Goal: Information Seeking & Learning: Learn about a topic

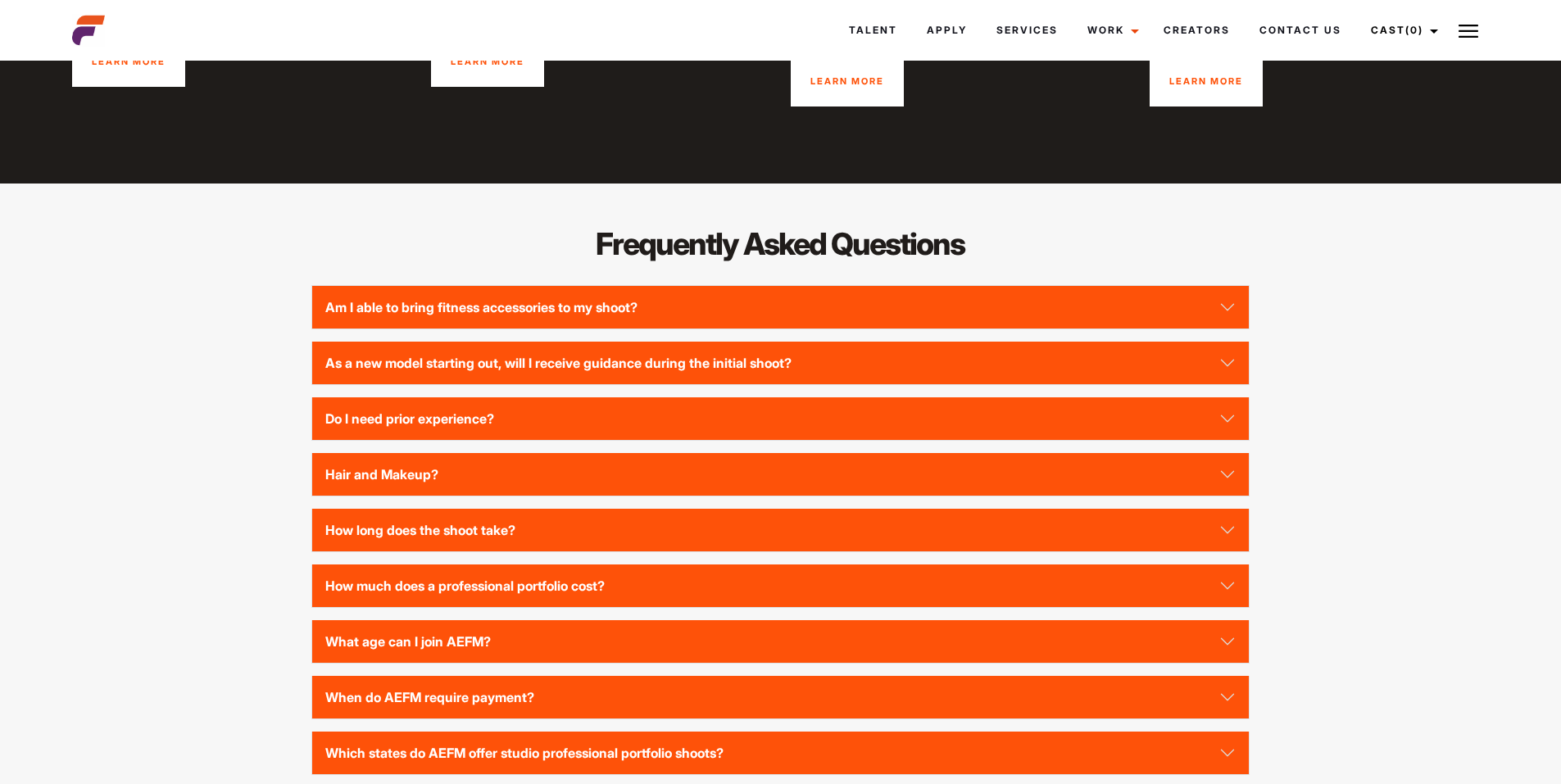
scroll to position [2212, 0]
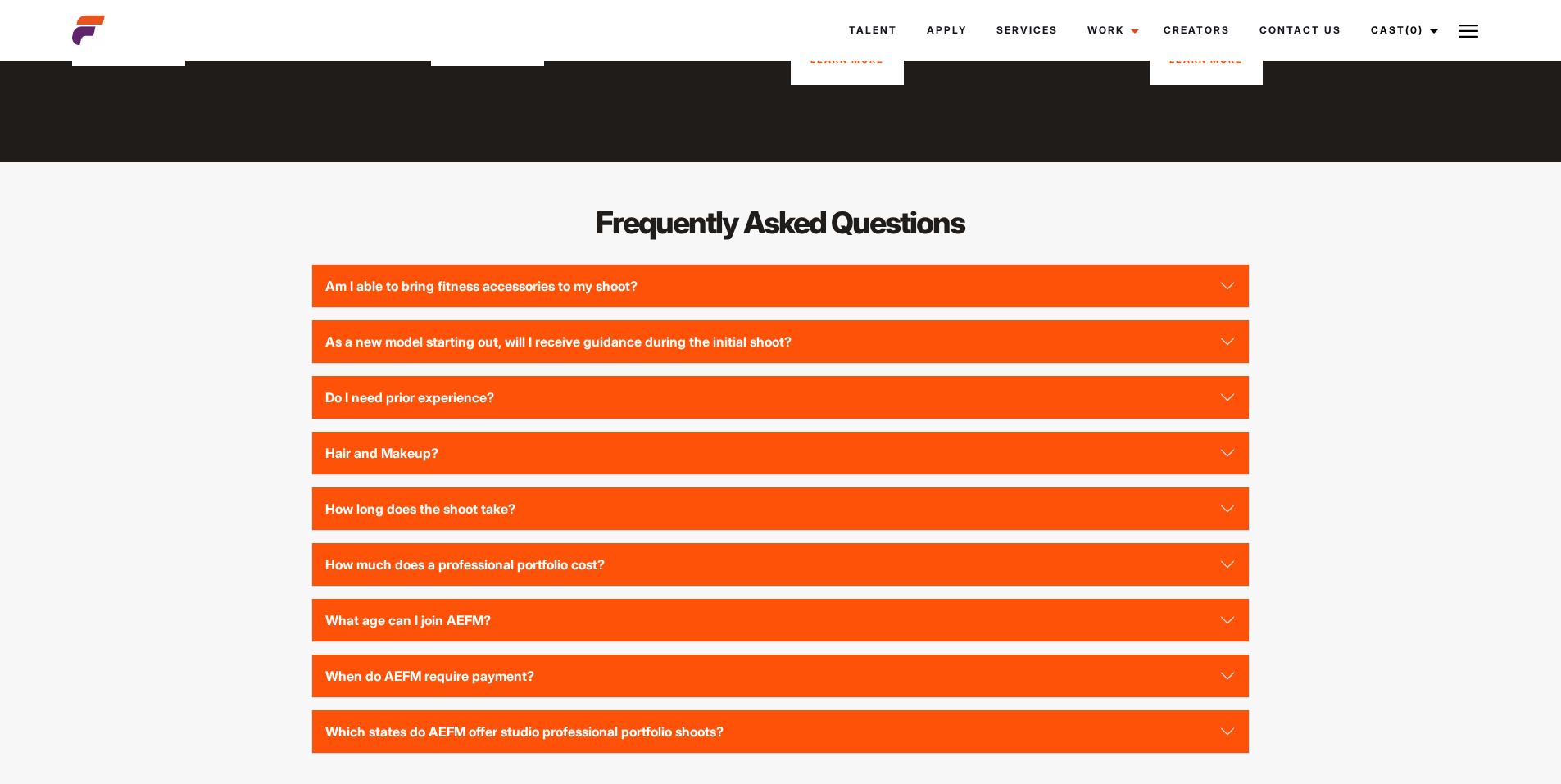
click at [224, 325] on div "Frequently Asked Questions Am I able to bring fitness accessories to my shoot? …" at bounding box center [780, 487] width 1436 height 572
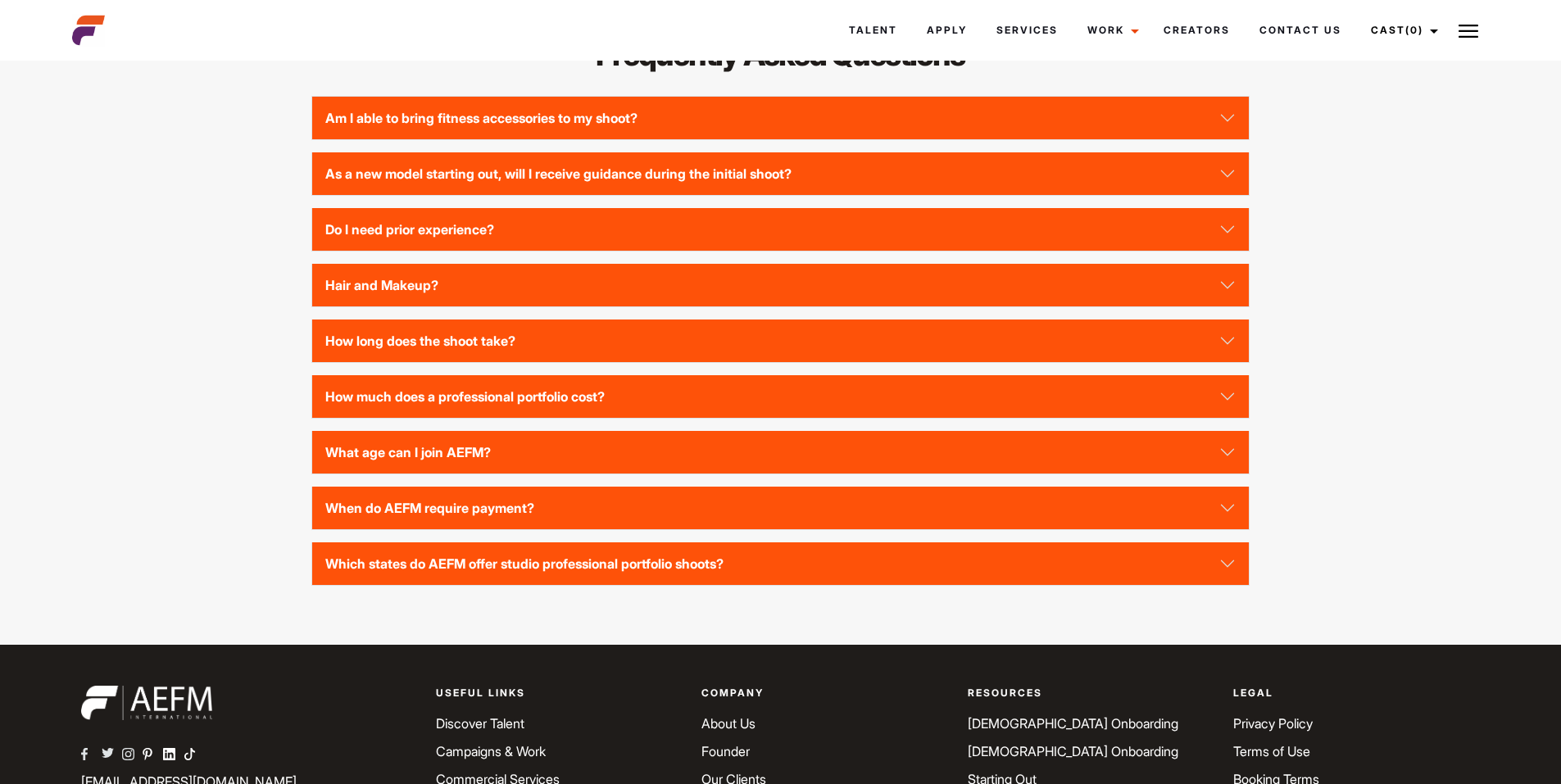
scroll to position [2458, 0]
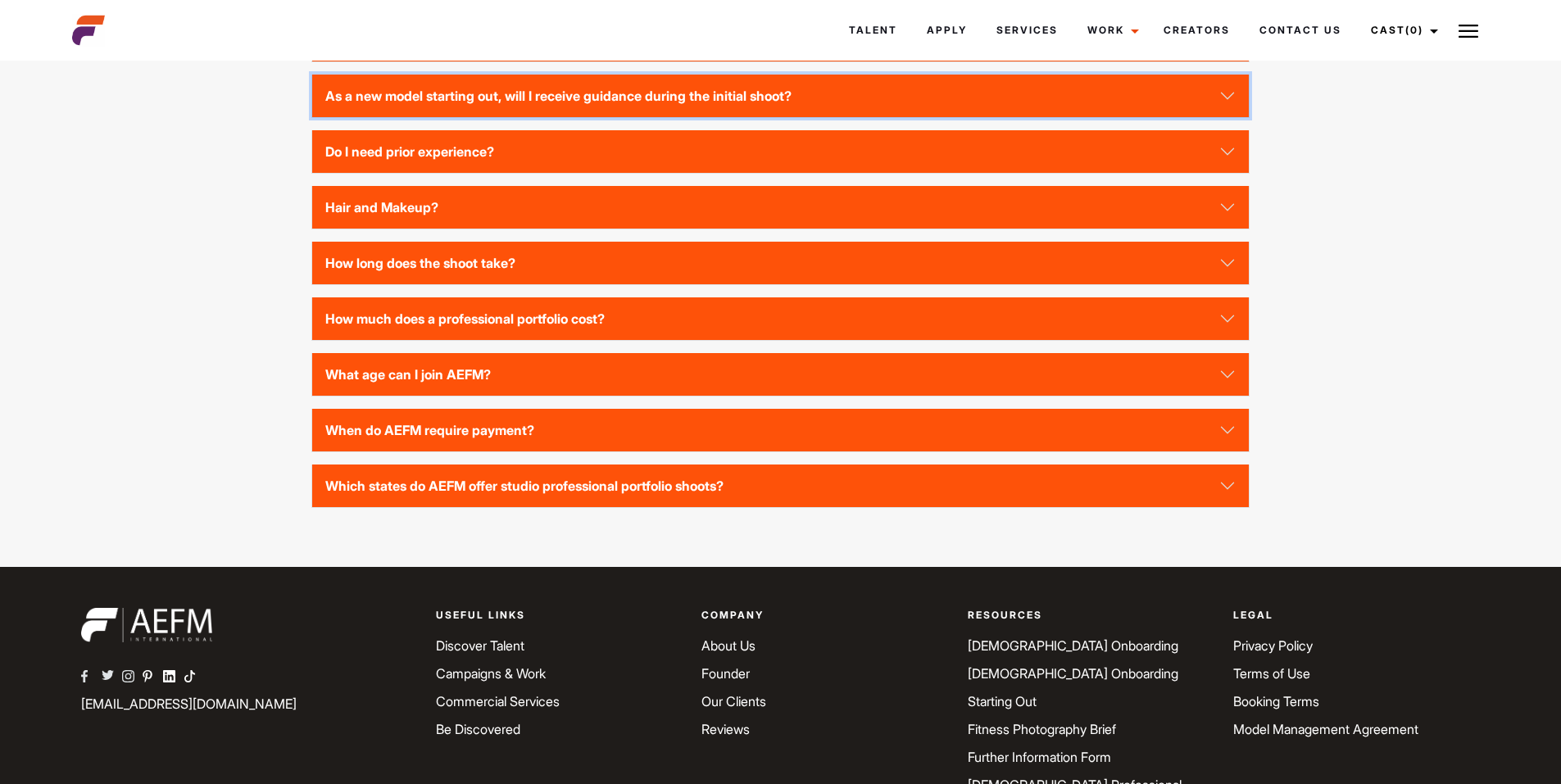
click at [403, 117] on button "As a new model starting out, will I receive guidance during the initial shoot?" at bounding box center [780, 96] width 935 height 42
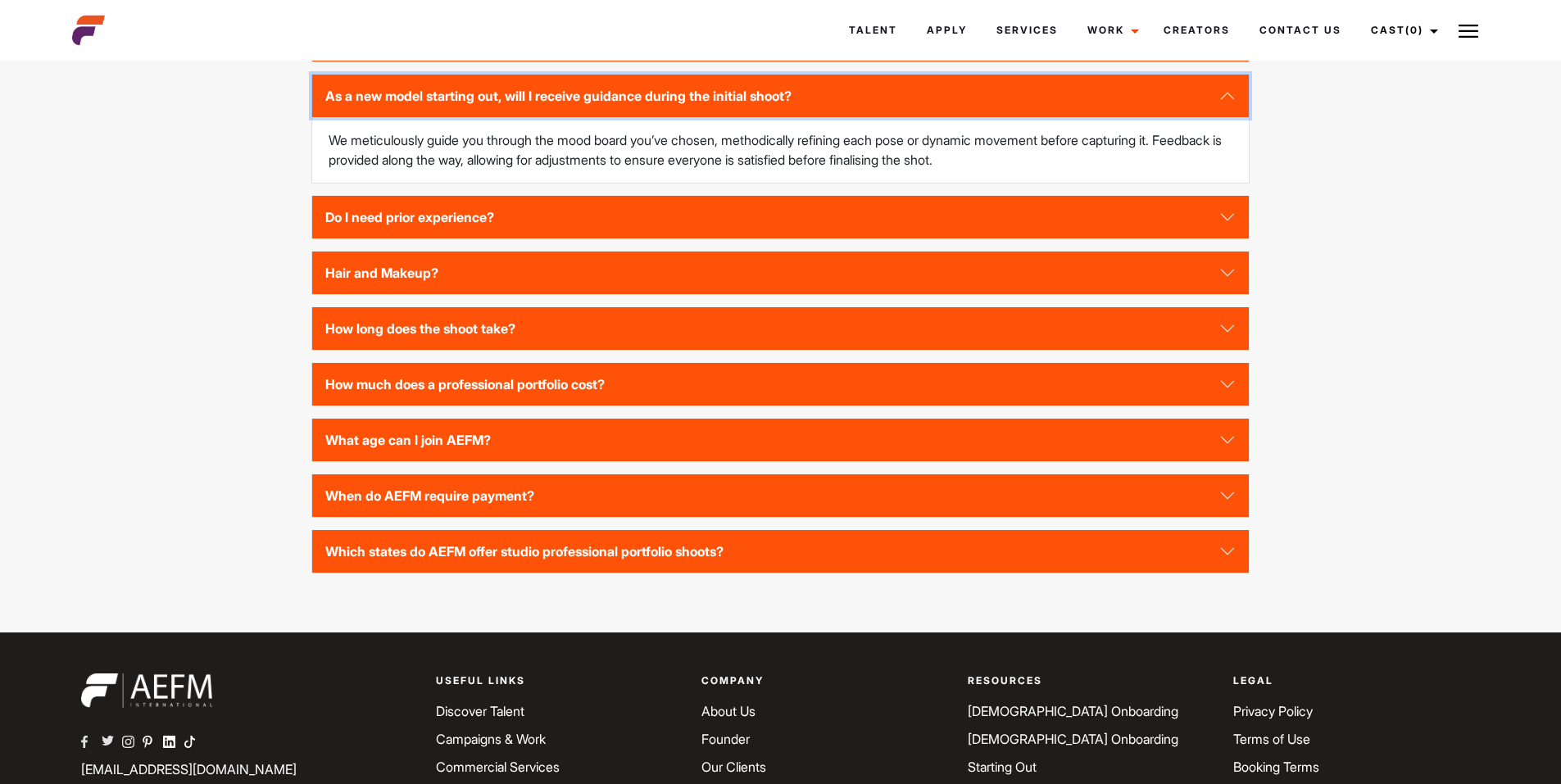
click at [401, 117] on button "As a new model starting out, will I receive guidance during the initial shoot?" at bounding box center [780, 96] width 935 height 42
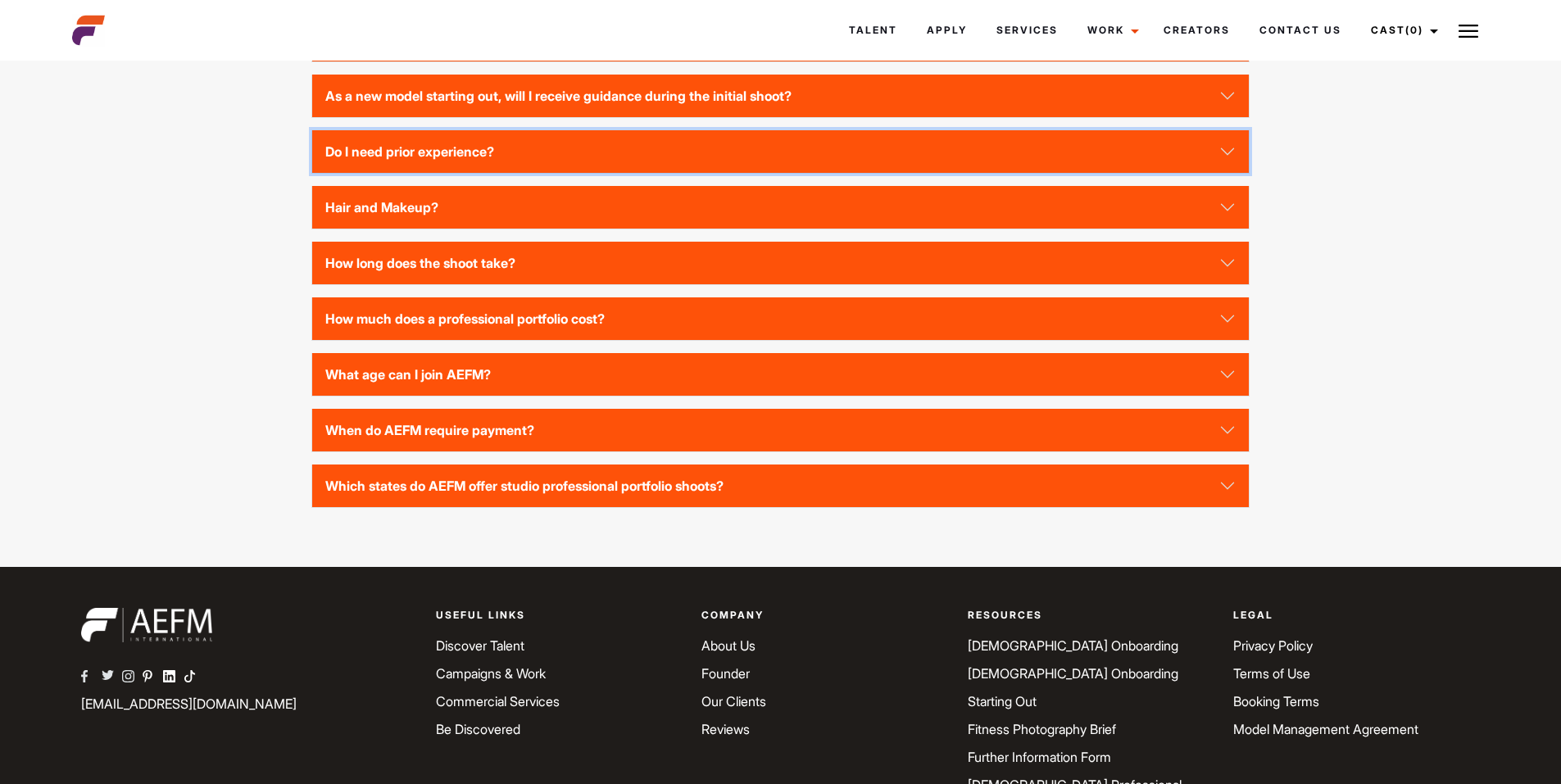
click at [399, 172] on button "Do I need prior experience?" at bounding box center [780, 151] width 935 height 42
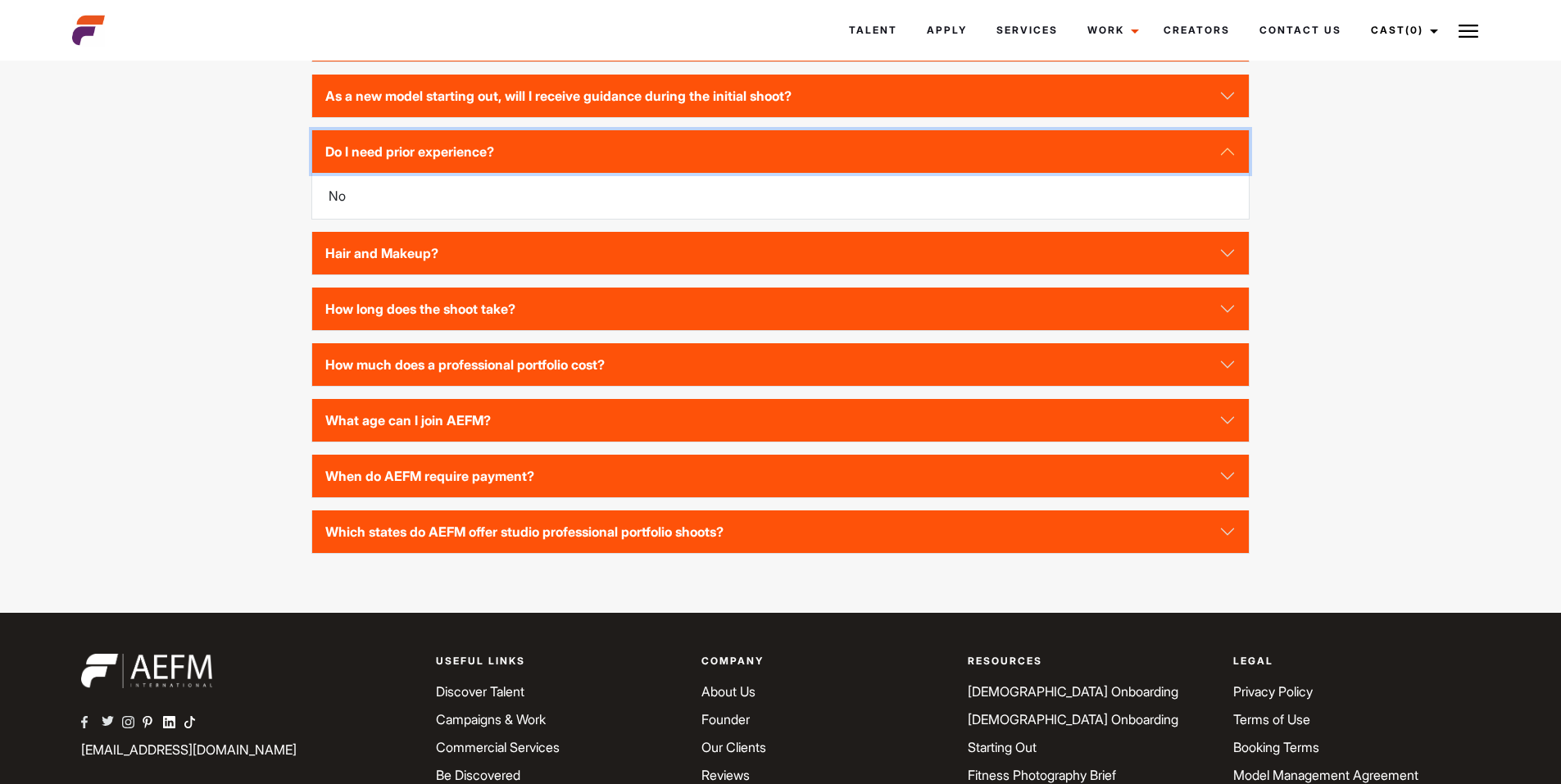
click at [399, 172] on button "Do I need prior experience?" at bounding box center [780, 151] width 935 height 42
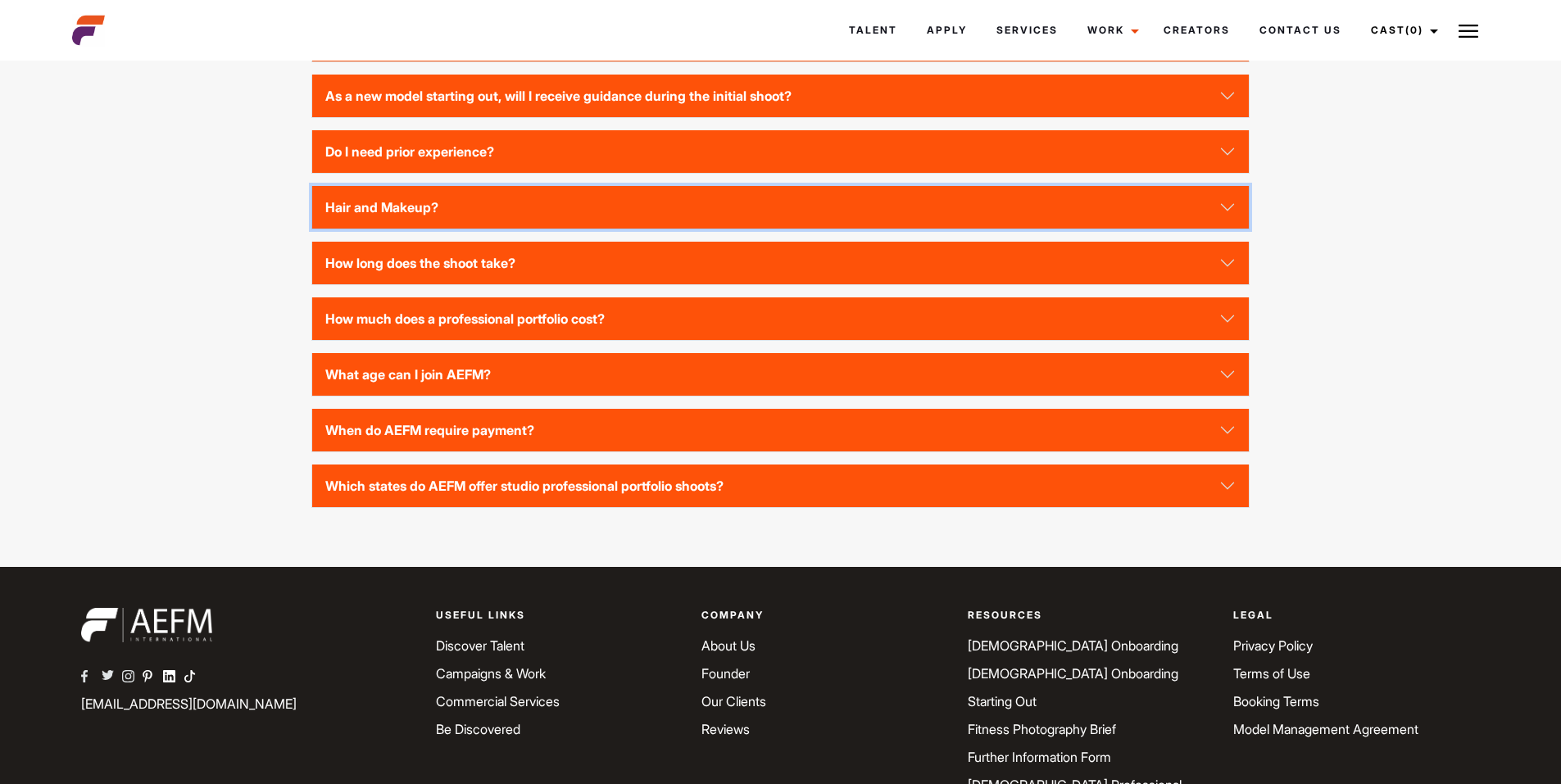
click at [390, 229] on button "Hair and Makeup?" at bounding box center [780, 207] width 935 height 42
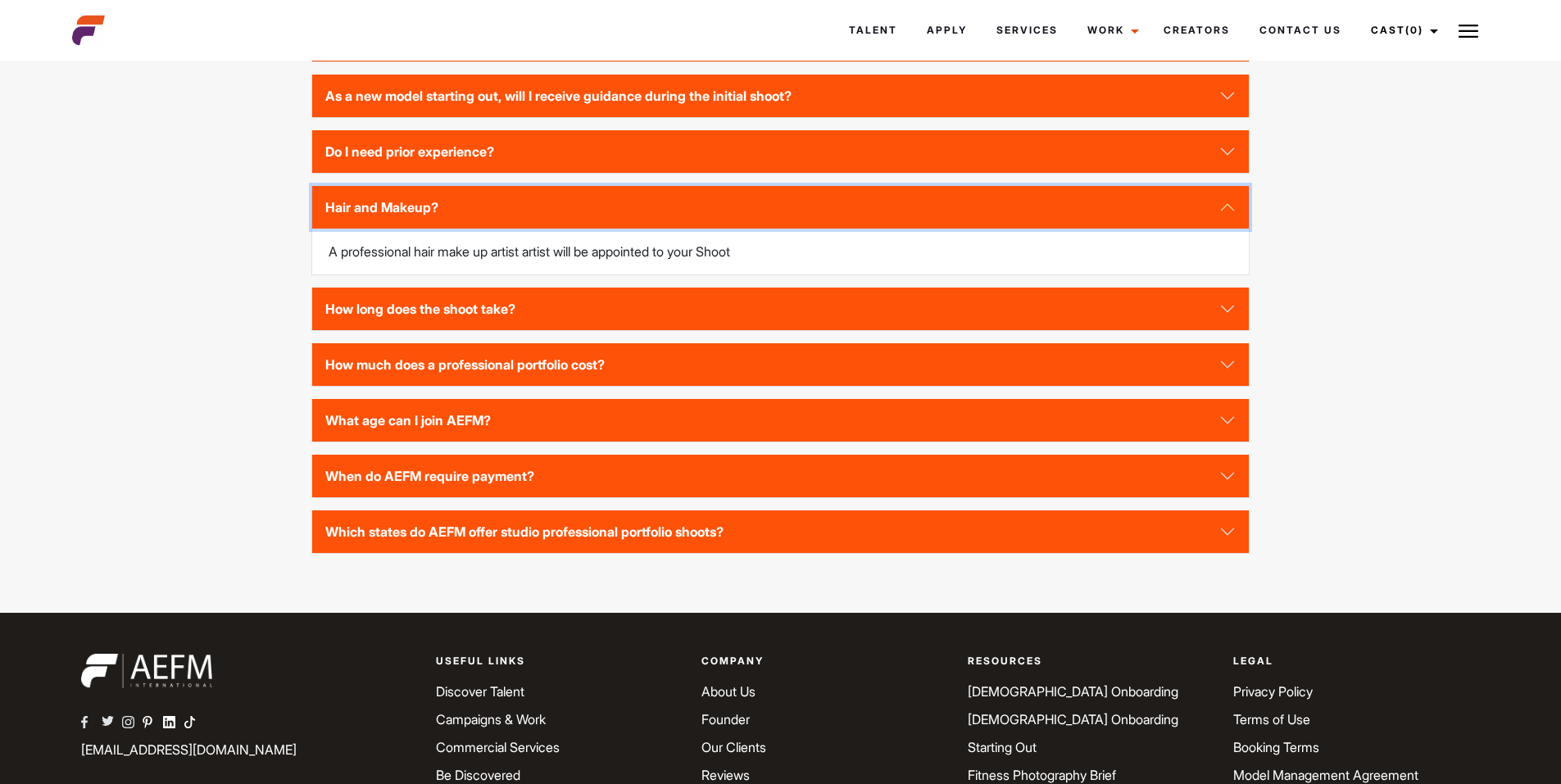
click at [391, 229] on button "Hair and Makeup?" at bounding box center [780, 207] width 935 height 42
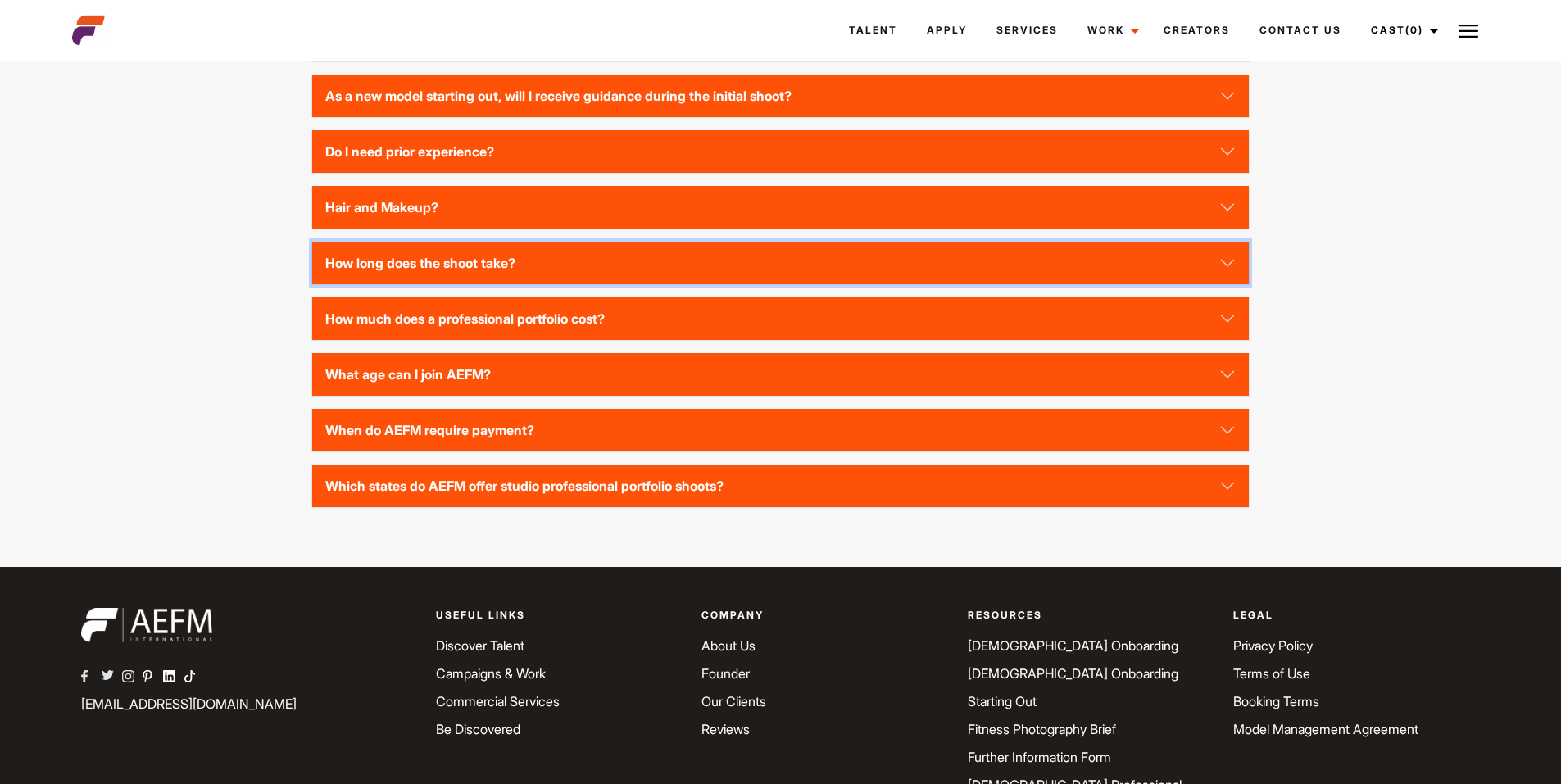
click at [427, 284] on button "How long does the shoot take?" at bounding box center [780, 263] width 935 height 42
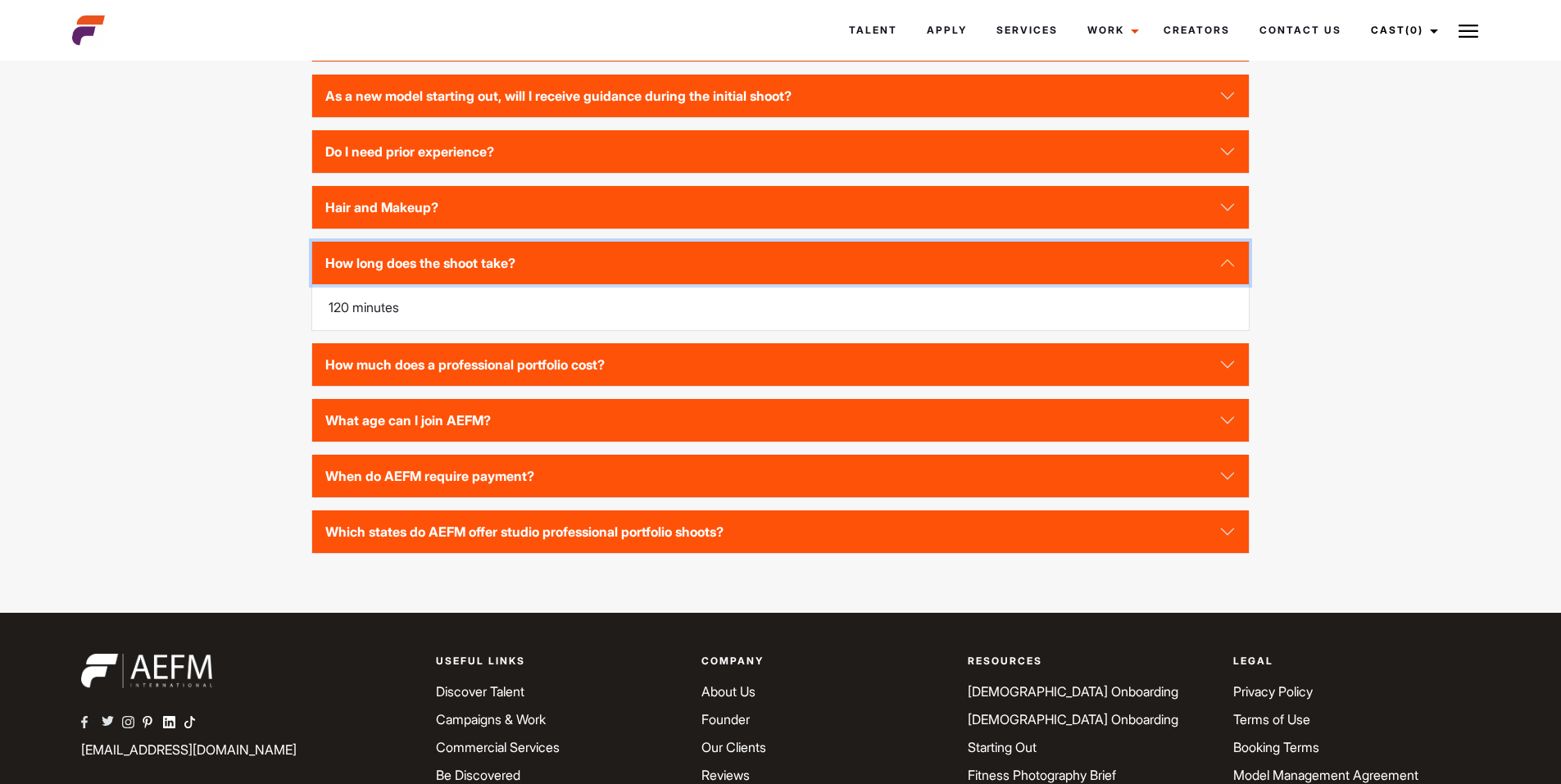
click at [427, 284] on button "How long does the shoot take?" at bounding box center [780, 263] width 935 height 42
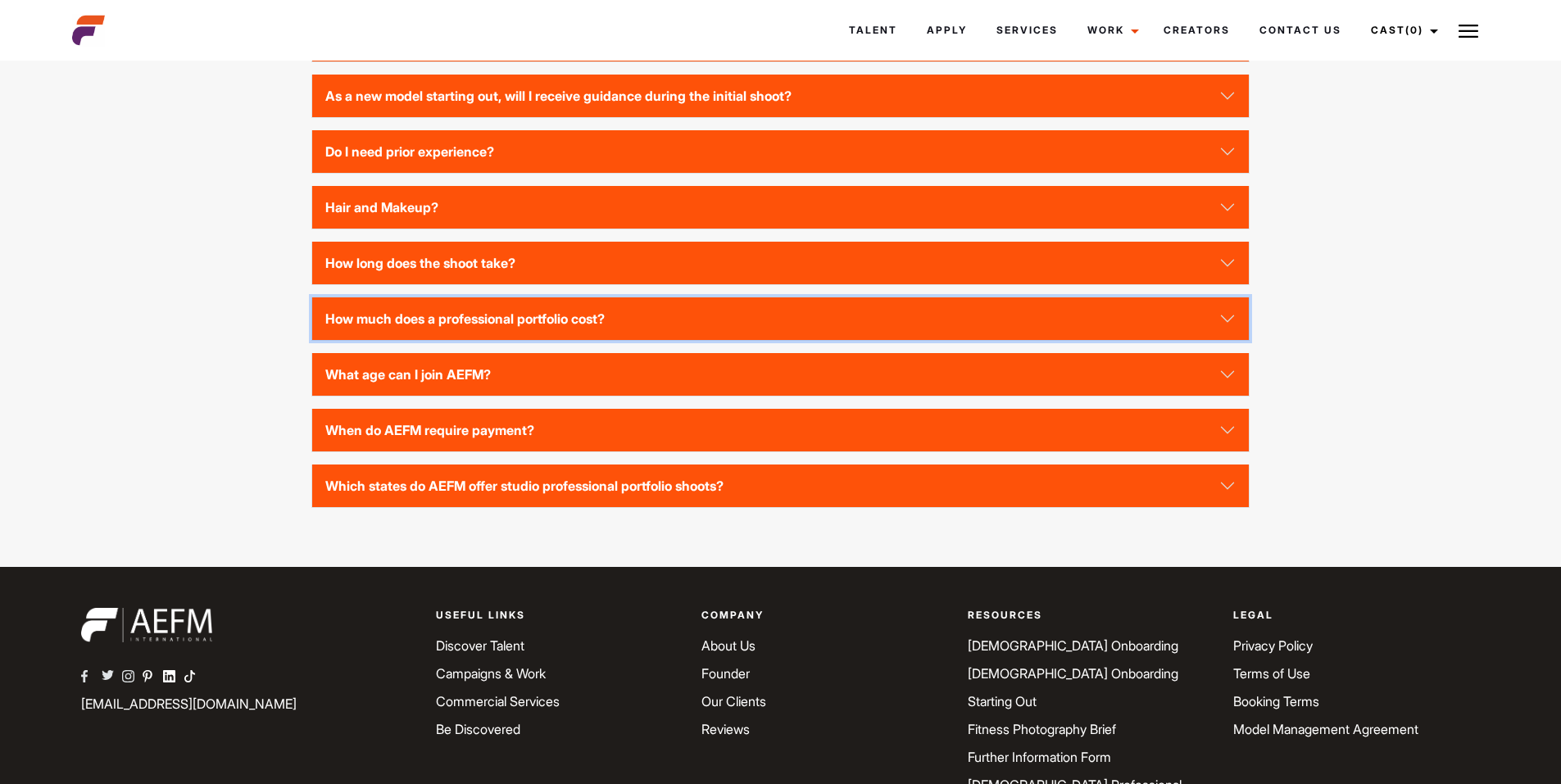
click at [414, 340] on button "How much does a professional portfolio cost?" at bounding box center [780, 319] width 935 height 42
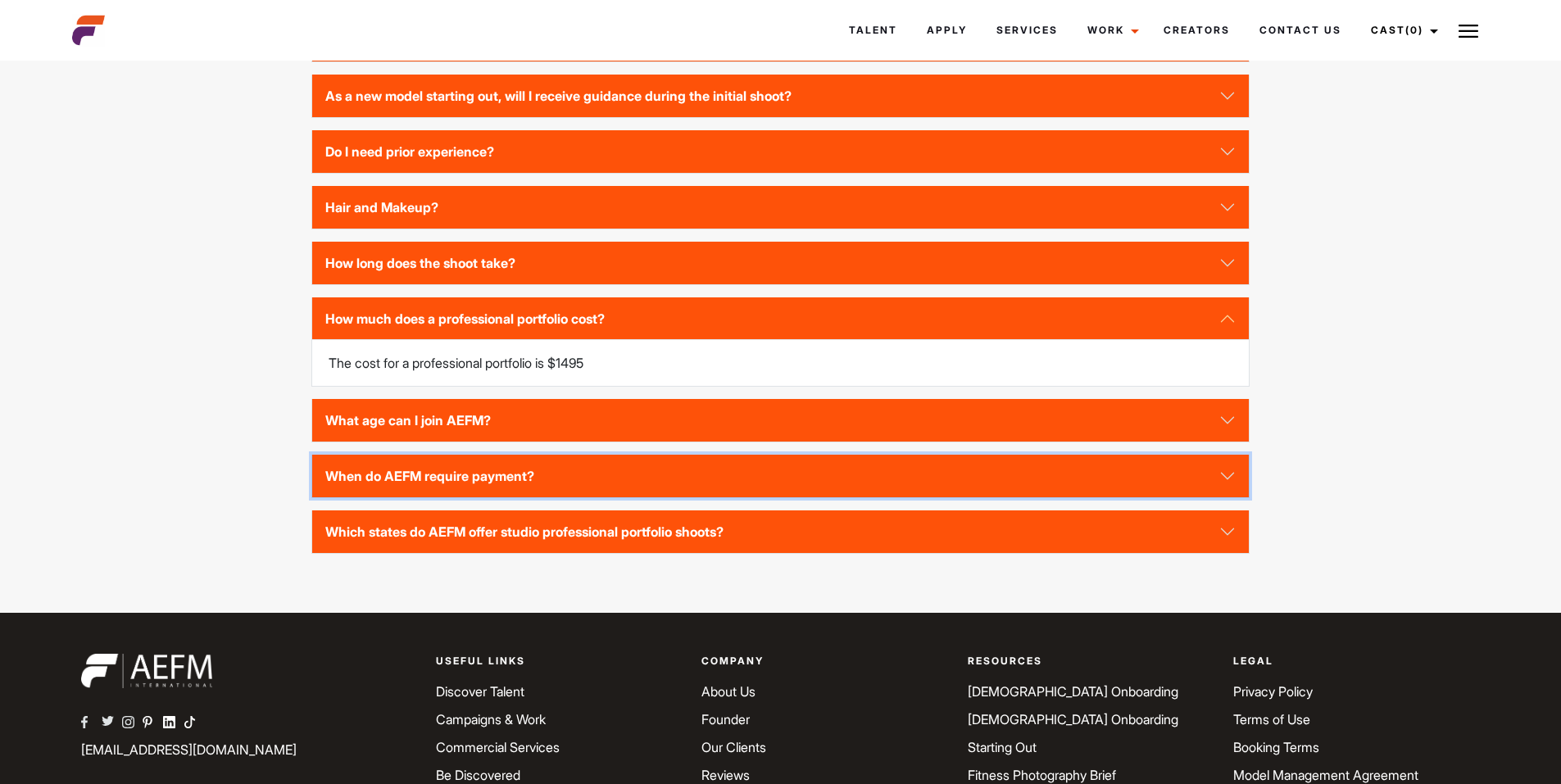
click at [442, 497] on button "When do AEFM require payment?" at bounding box center [780, 476] width 935 height 42
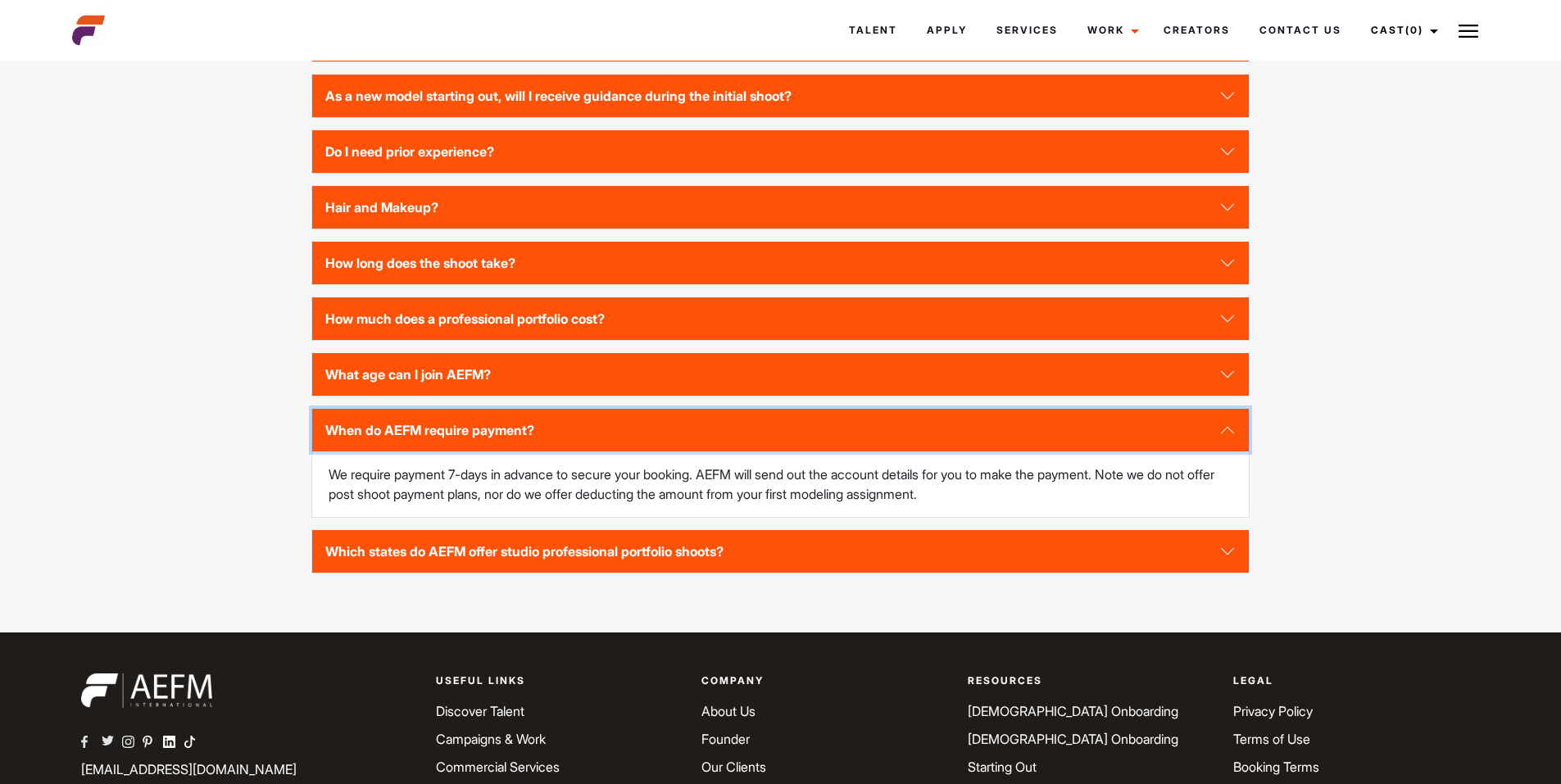
click at [445, 451] on button "When do AEFM require payment?" at bounding box center [780, 430] width 935 height 42
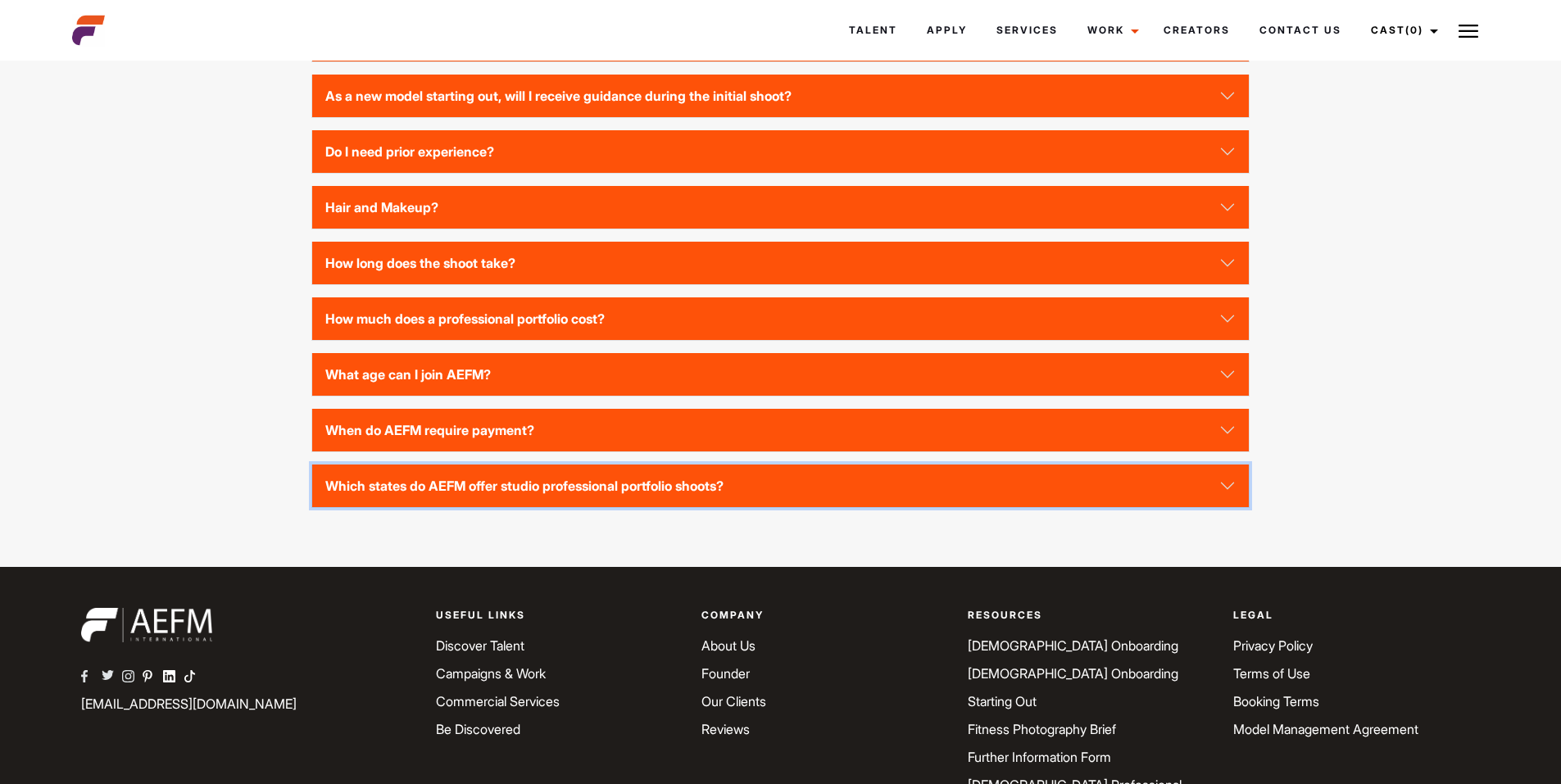
click at [447, 507] on button "Which states do AEFM offer studio professional portfolio shoots?" at bounding box center [780, 486] width 935 height 42
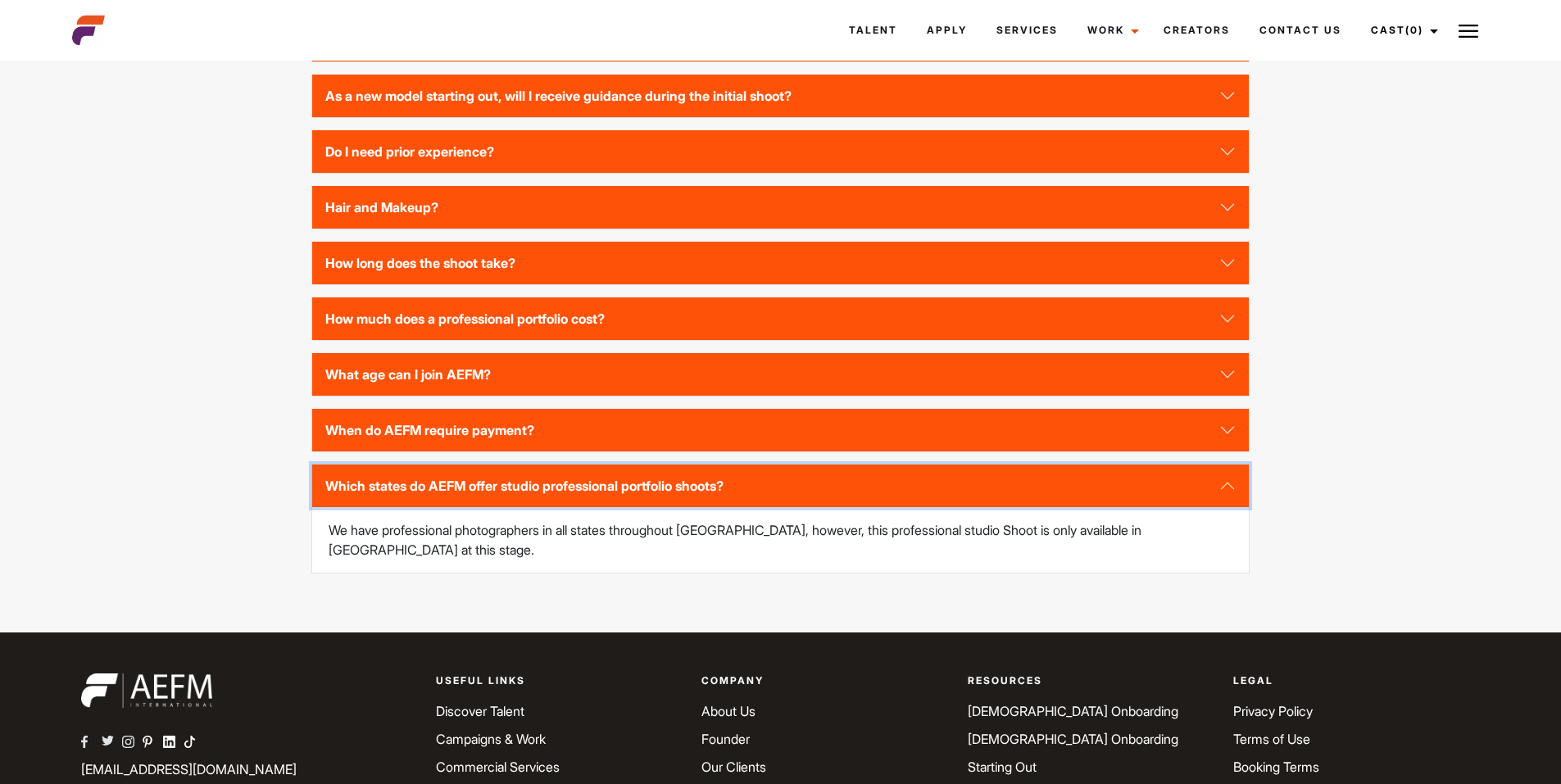
click at [447, 507] on button "Which states do AEFM offer studio professional portfolio shoots?" at bounding box center [780, 486] width 935 height 42
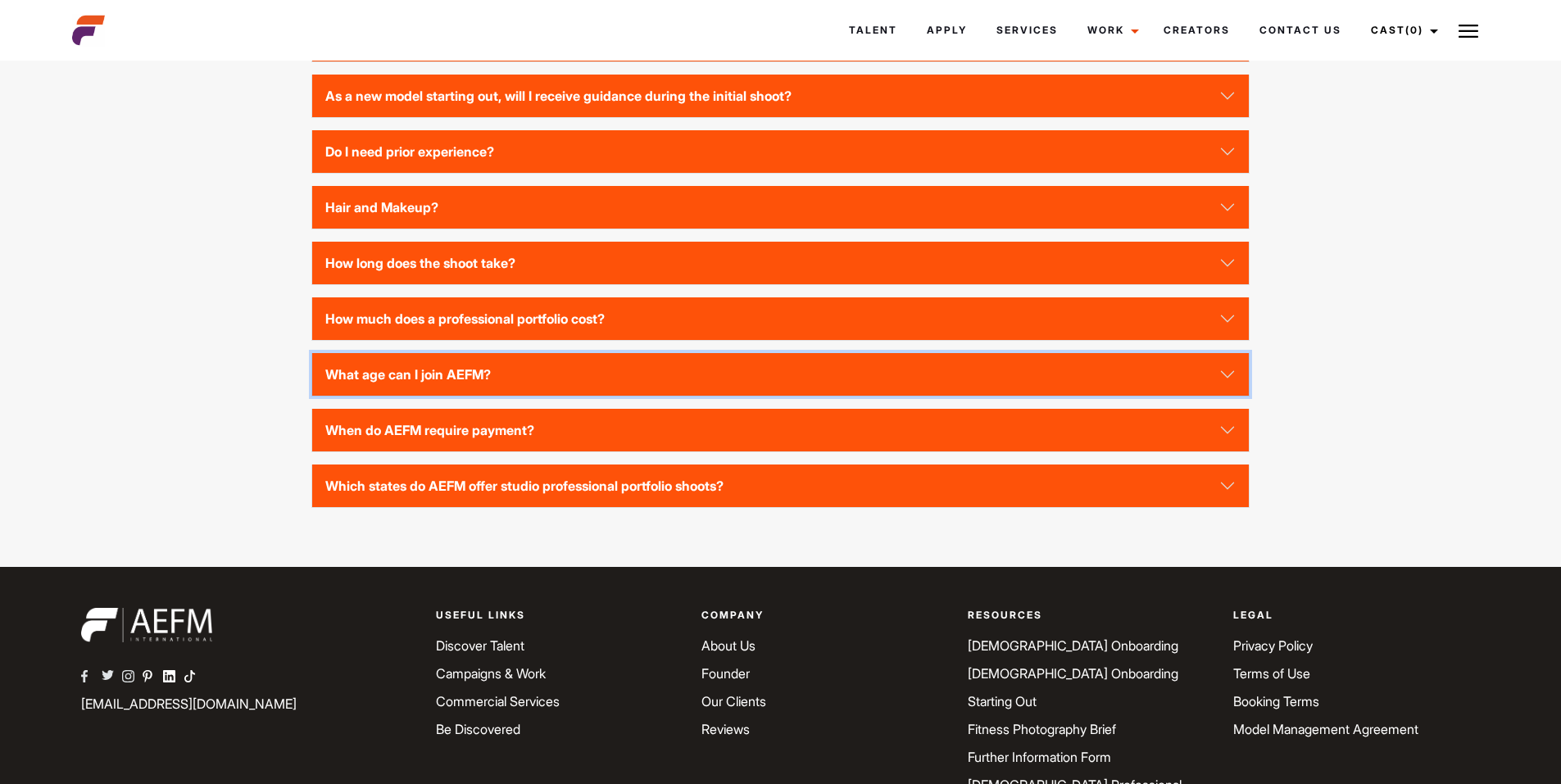
click at [458, 396] on button "What age can I join AEFM?" at bounding box center [780, 374] width 935 height 42
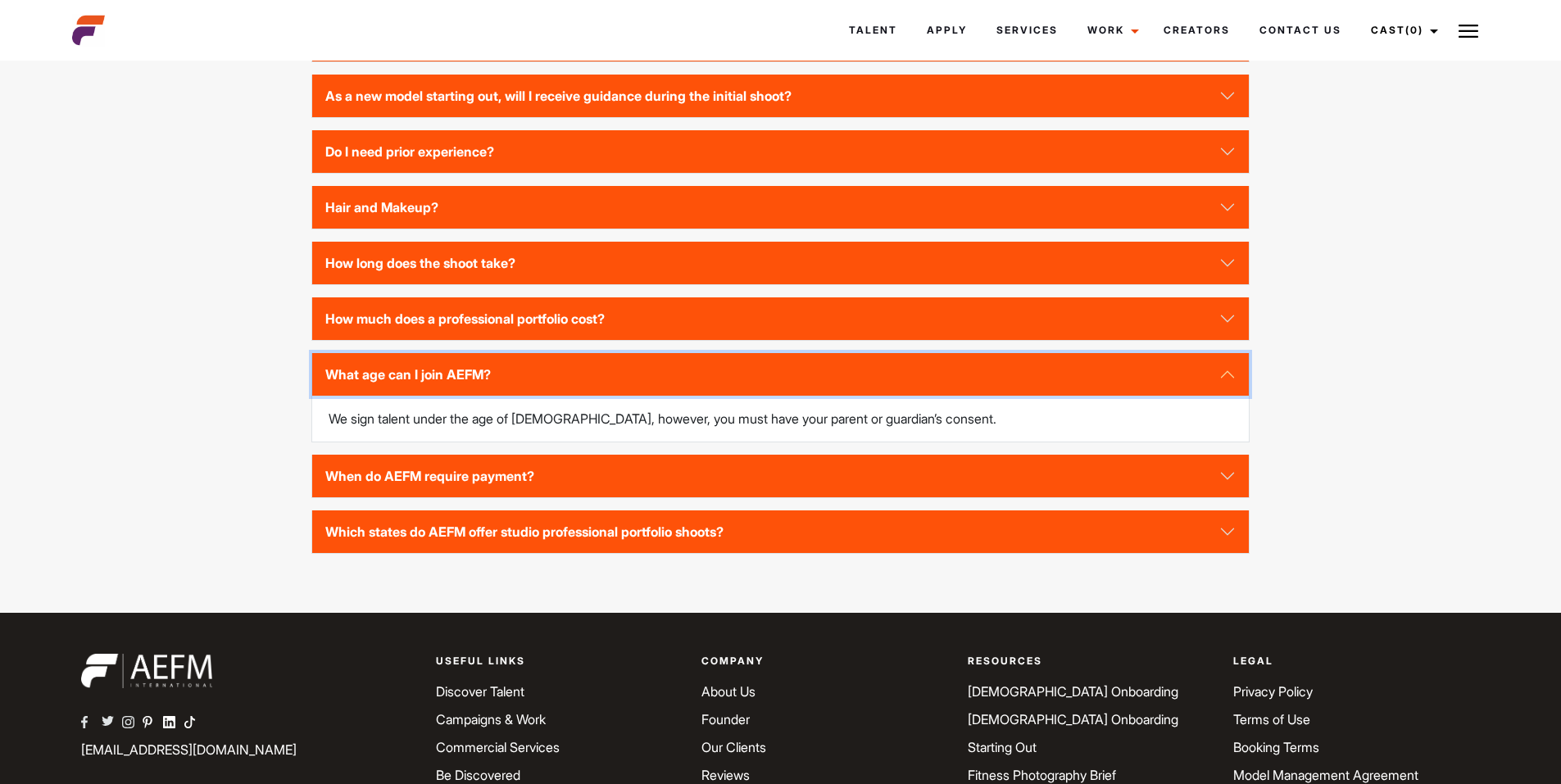
click at [458, 396] on button "What age can I join AEFM?" at bounding box center [780, 374] width 935 height 42
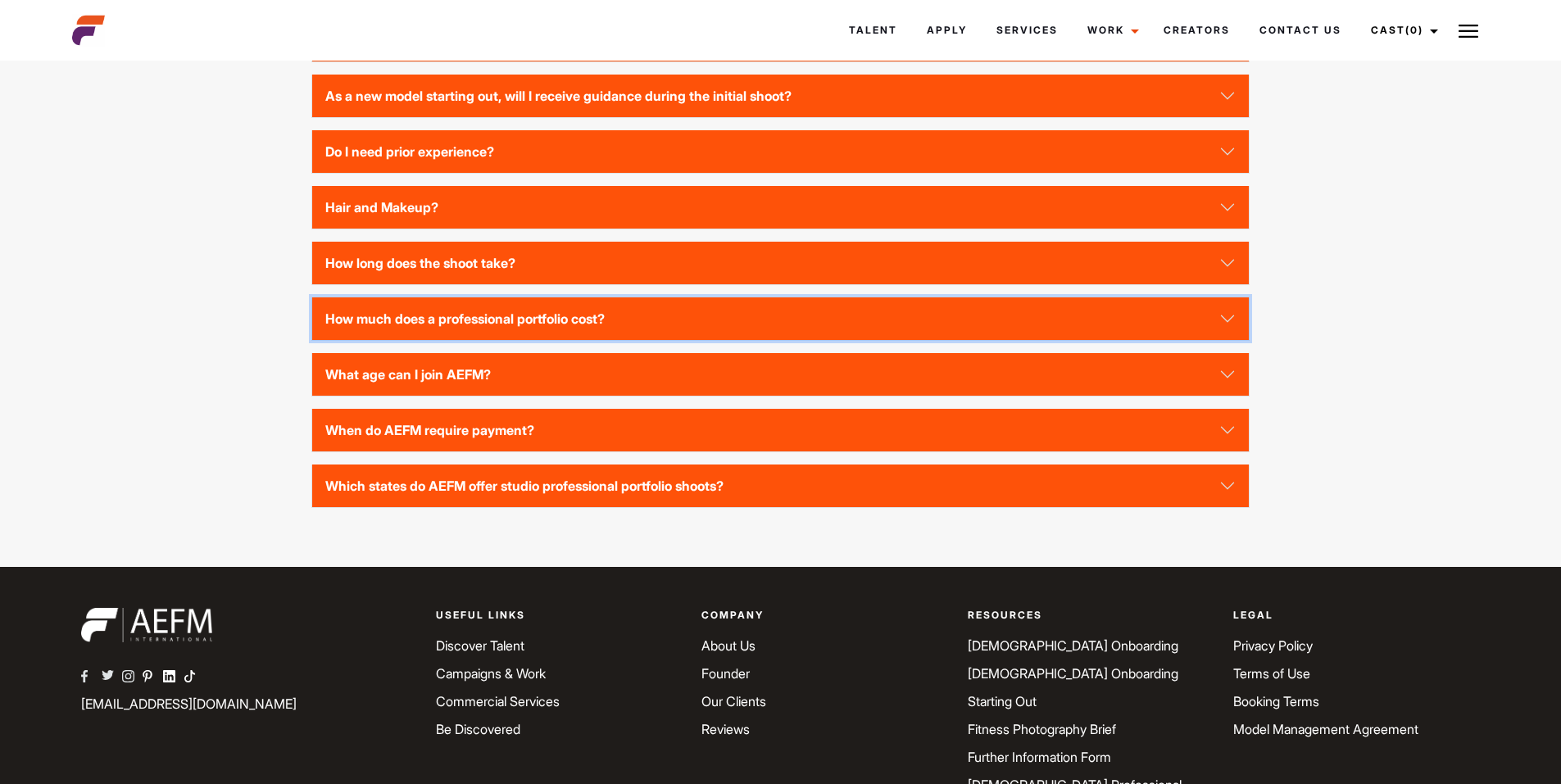
click at [473, 340] on button "How much does a professional portfolio cost?" at bounding box center [780, 319] width 935 height 42
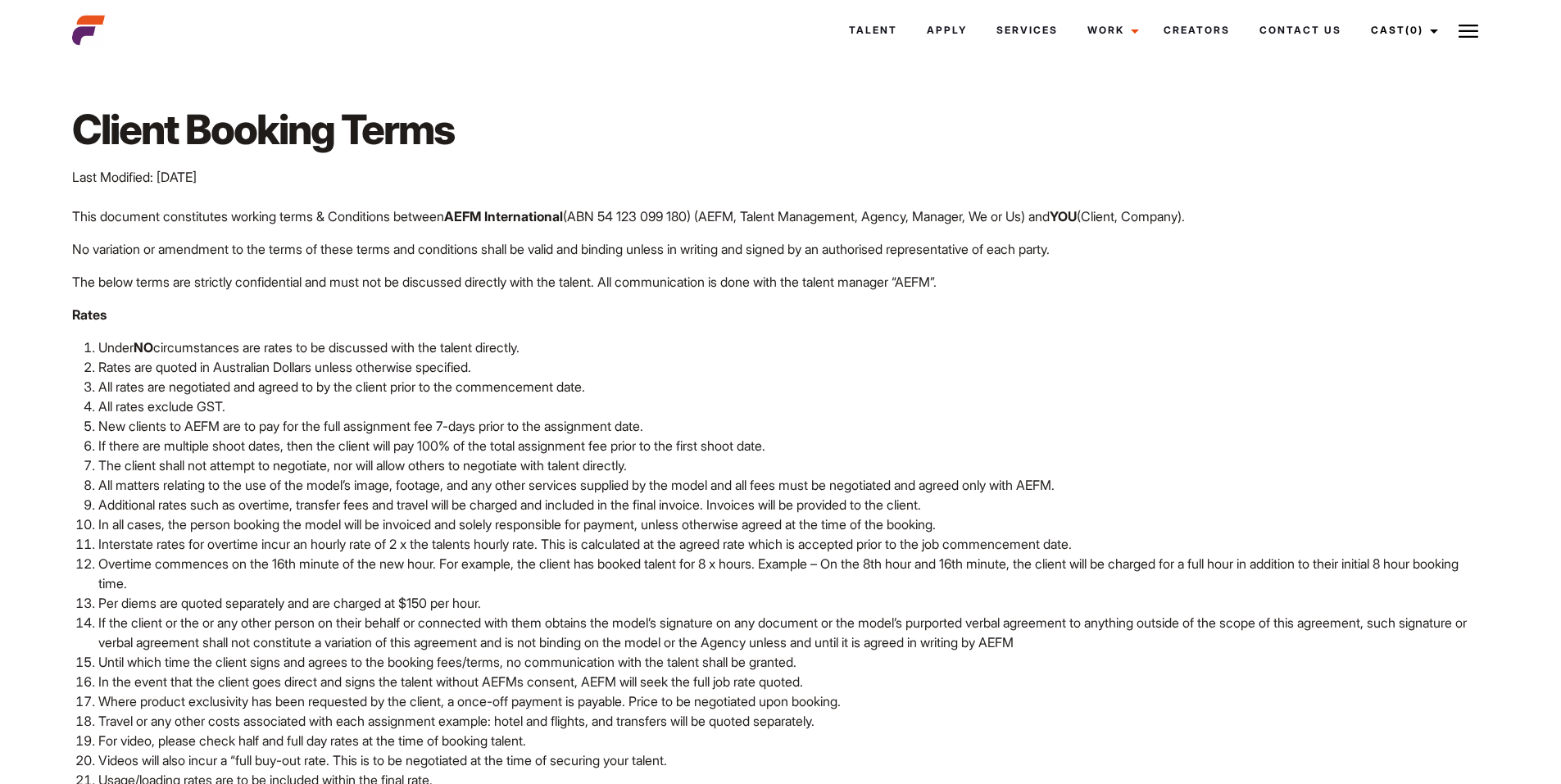
click at [344, 209] on span "This document constitutes working terms & Conditions between" at bounding box center [258, 216] width 372 height 17
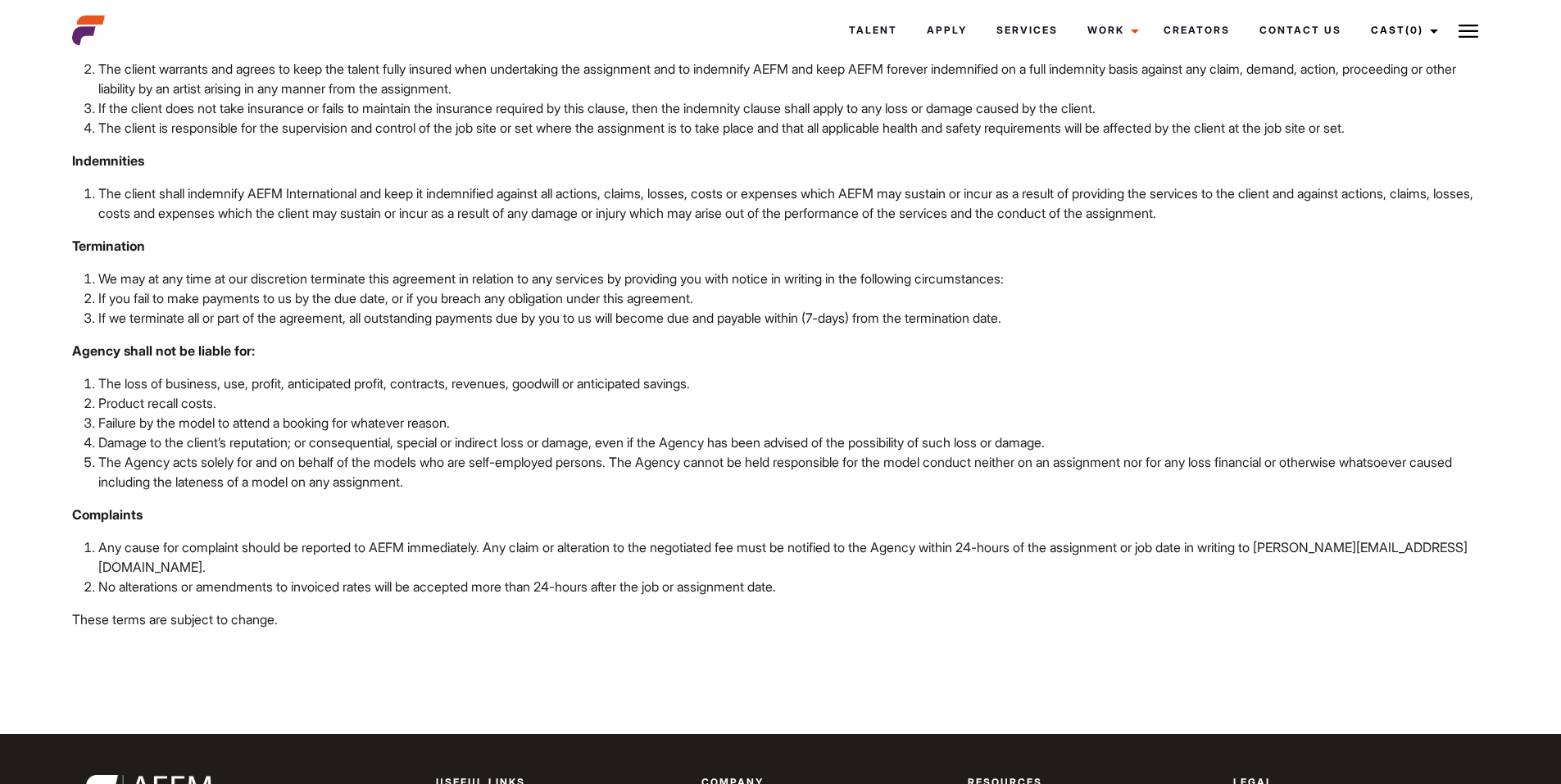
scroll to position [3377, 0]
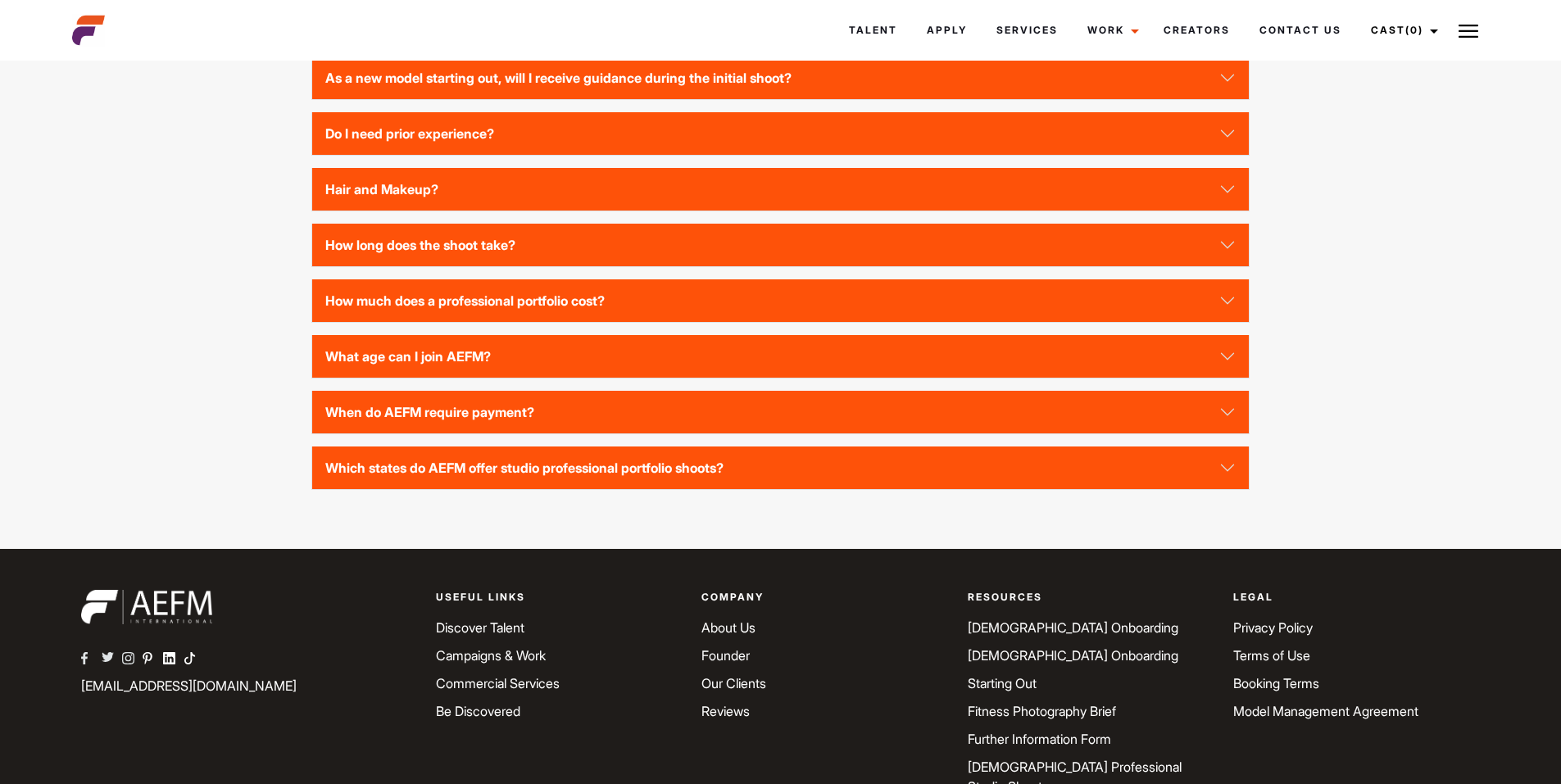
scroll to position [2407, 0]
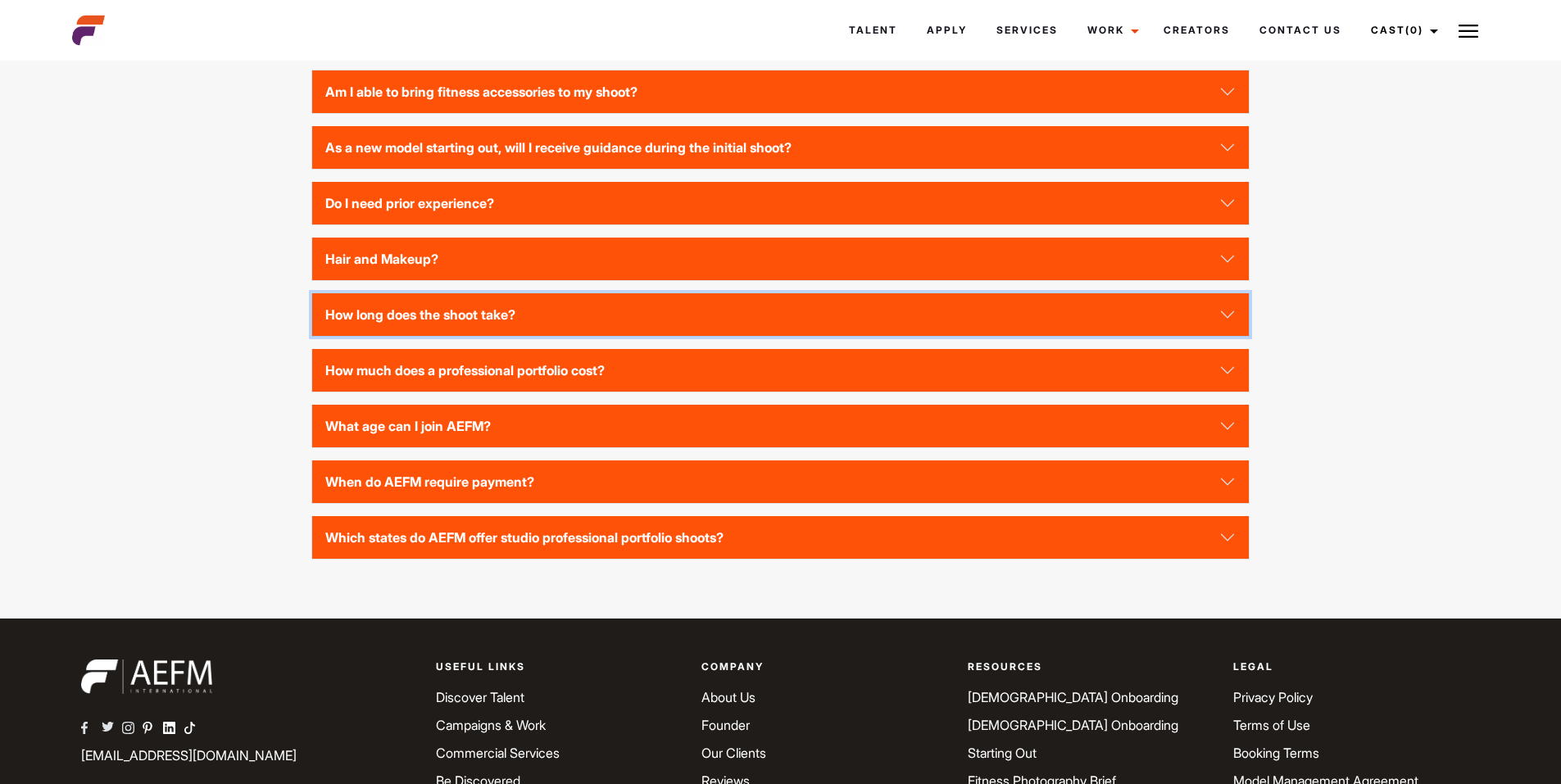
click at [440, 336] on button "How long does the shoot take?" at bounding box center [780, 314] width 935 height 42
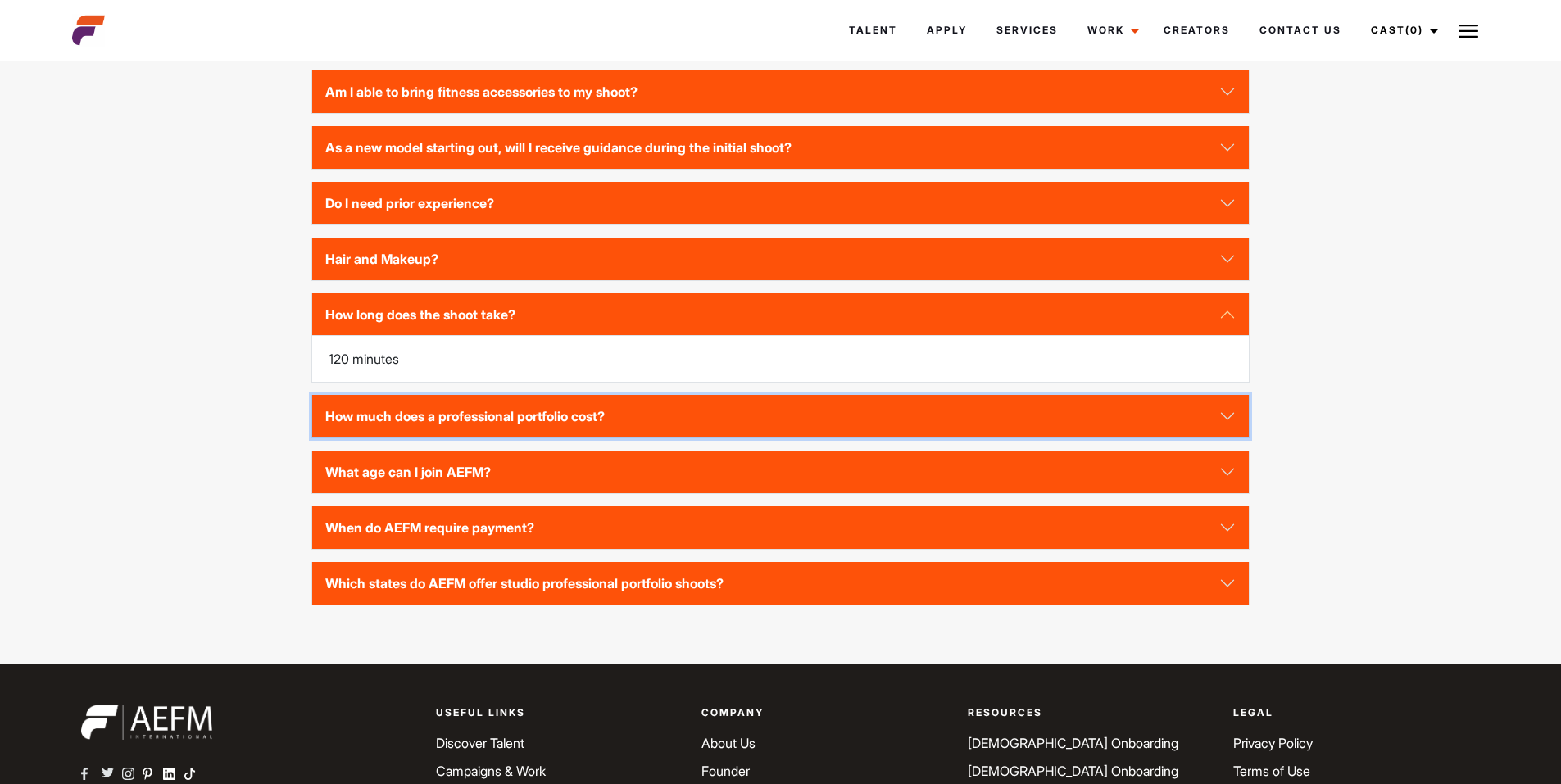
click at [446, 437] on button "How much does a professional portfolio cost?" at bounding box center [780, 416] width 935 height 42
